Goal: Book appointment/travel/reservation

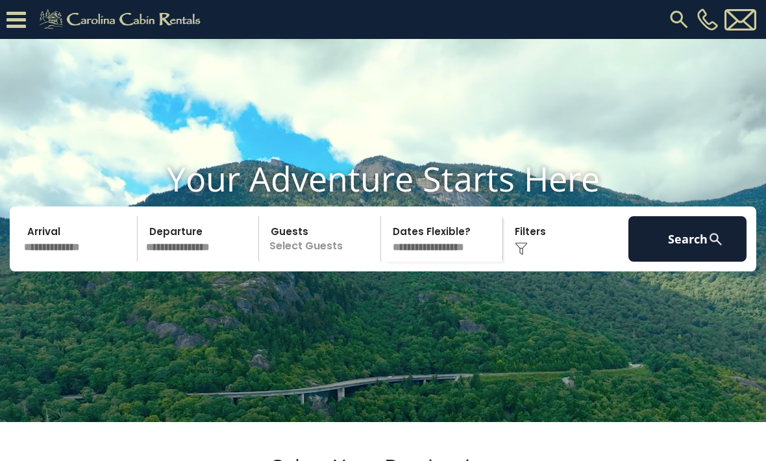
click at [55, 258] on input "text" at bounding box center [78, 238] width 118 height 45
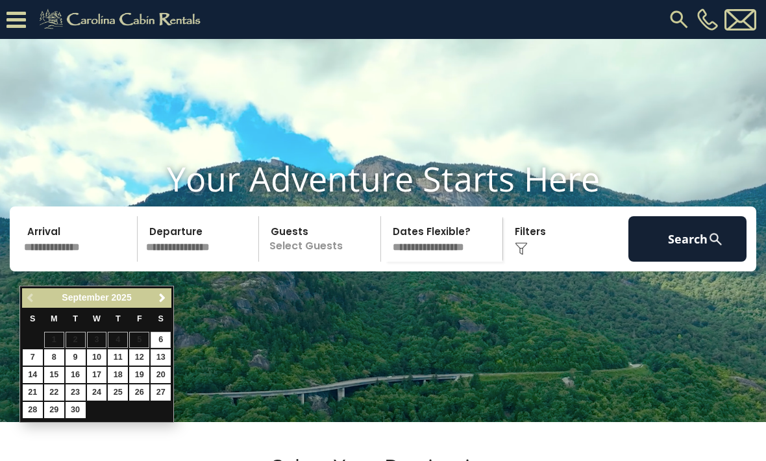
click at [163, 296] on span "Next" at bounding box center [162, 298] width 10 height 10
click at [160, 294] on span "Next" at bounding box center [162, 298] width 10 height 10
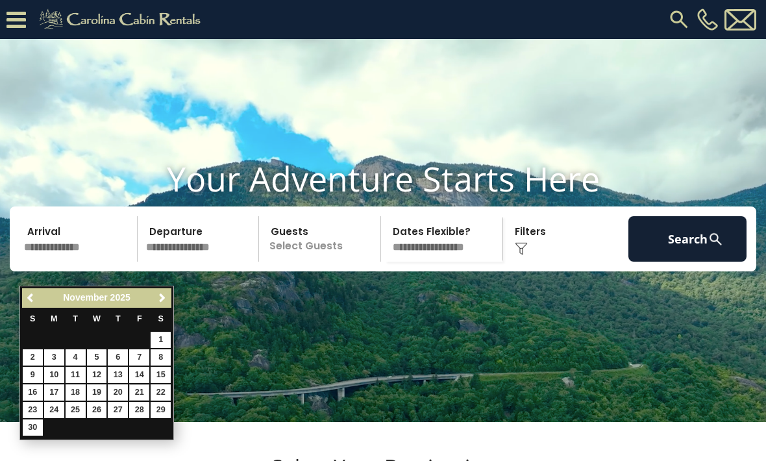
click at [142, 389] on link "21" at bounding box center [139, 392] width 20 height 16
type input "********"
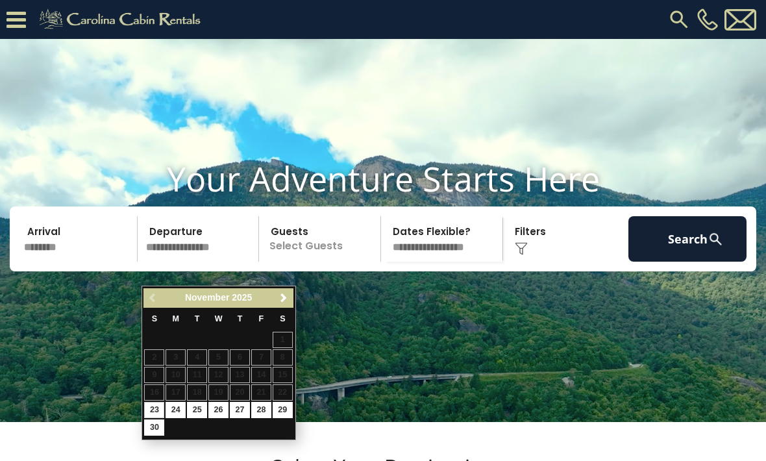
click at [155, 406] on link "23" at bounding box center [154, 410] width 20 height 16
type input "********"
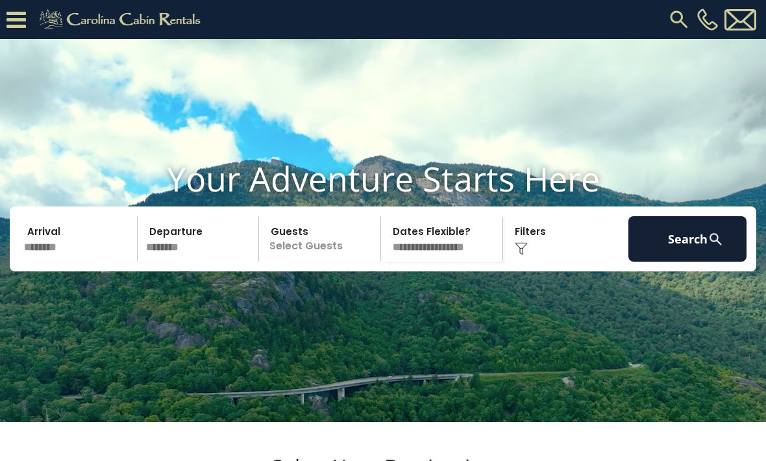
click at [320, 262] on p "Select Guests" at bounding box center [322, 238] width 118 height 45
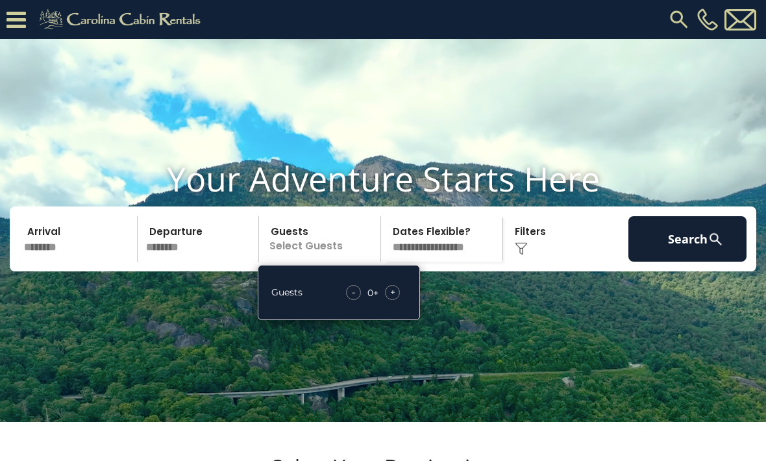
click at [393, 299] on span "+" at bounding box center [392, 292] width 5 height 13
click at [396, 300] on div "+" at bounding box center [392, 292] width 15 height 15
click at [399, 300] on div "+" at bounding box center [392, 292] width 15 height 15
click at [396, 300] on div "+" at bounding box center [392, 292] width 15 height 15
click at [395, 299] on span "+" at bounding box center [392, 292] width 5 height 13
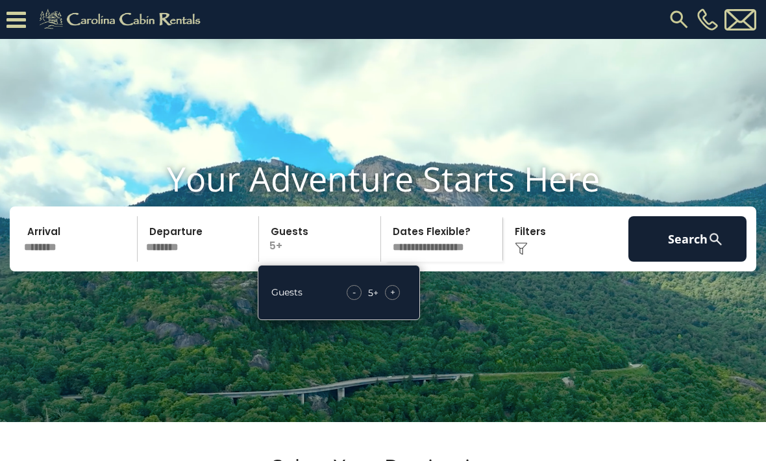
click at [398, 300] on div "+" at bounding box center [392, 292] width 15 height 15
click at [399, 300] on div "+" at bounding box center [392, 292] width 15 height 15
click at [393, 299] on span "+" at bounding box center [392, 292] width 5 height 13
click at [473, 360] on video at bounding box center [383, 230] width 766 height 383
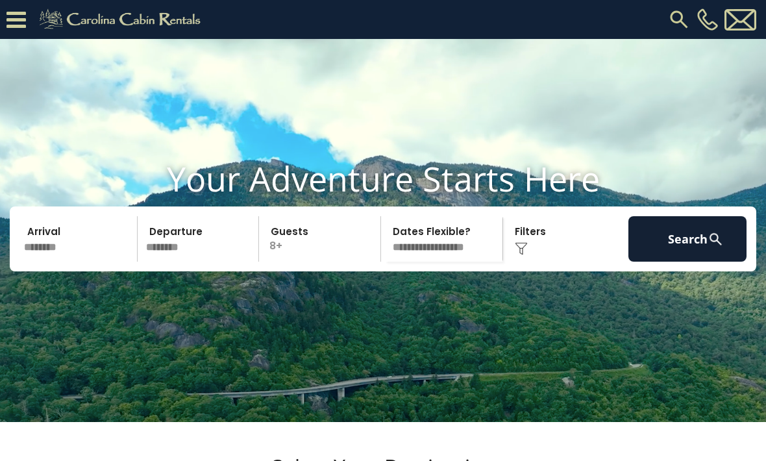
click at [526, 255] on img at bounding box center [521, 248] width 13 height 13
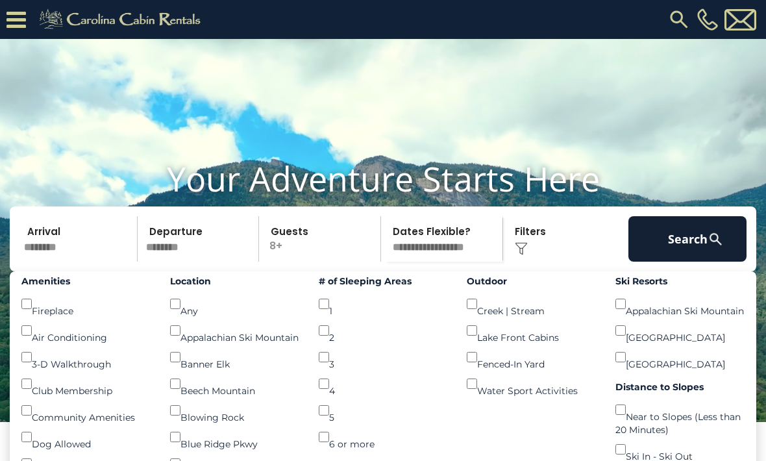
click at [696, 262] on button "Search" at bounding box center [687, 238] width 118 height 45
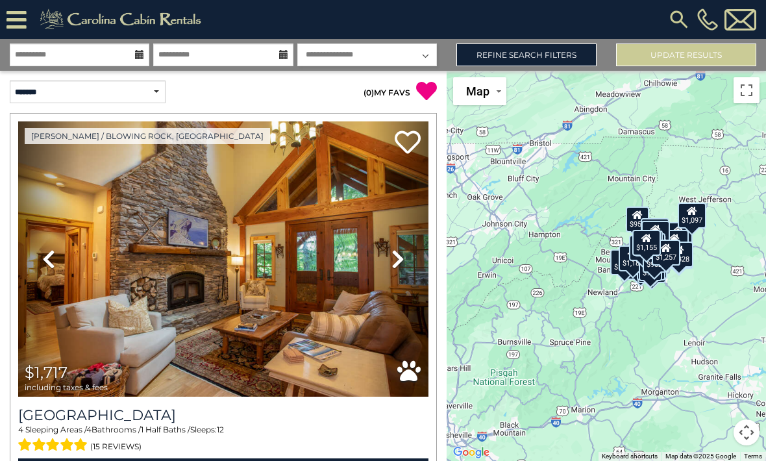
click at [547, 58] on link "Refine Search Filters" at bounding box center [526, 54] width 140 height 23
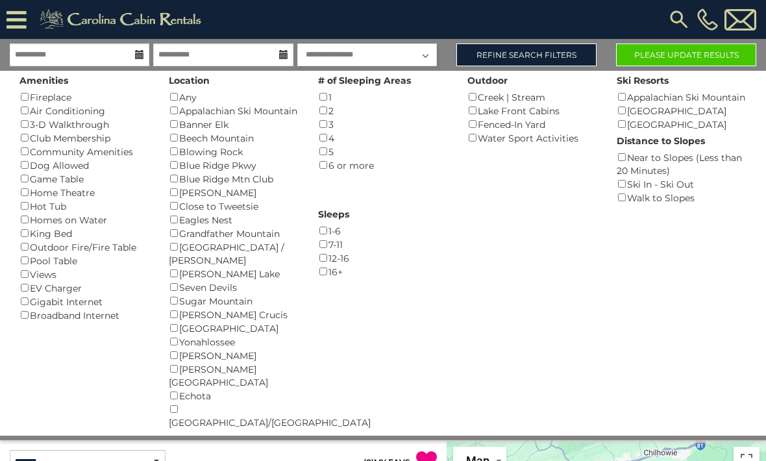
click at [702, 44] on button "Please Update Results" at bounding box center [686, 54] width 140 height 23
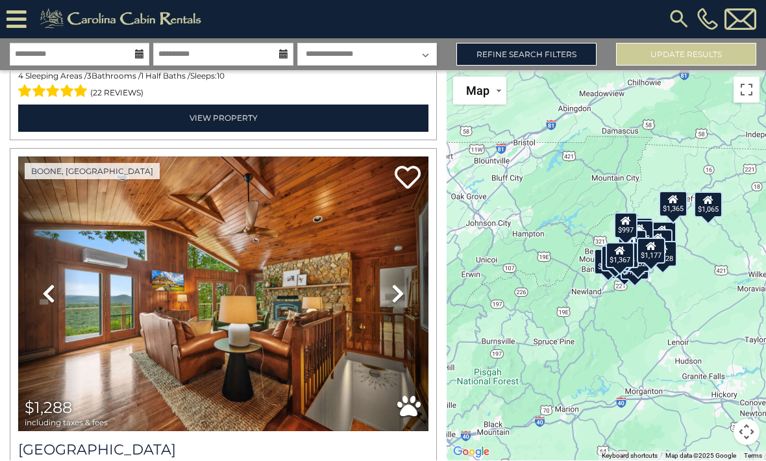
scroll to position [2754, 0]
